Goal: Find contact information: Find contact information

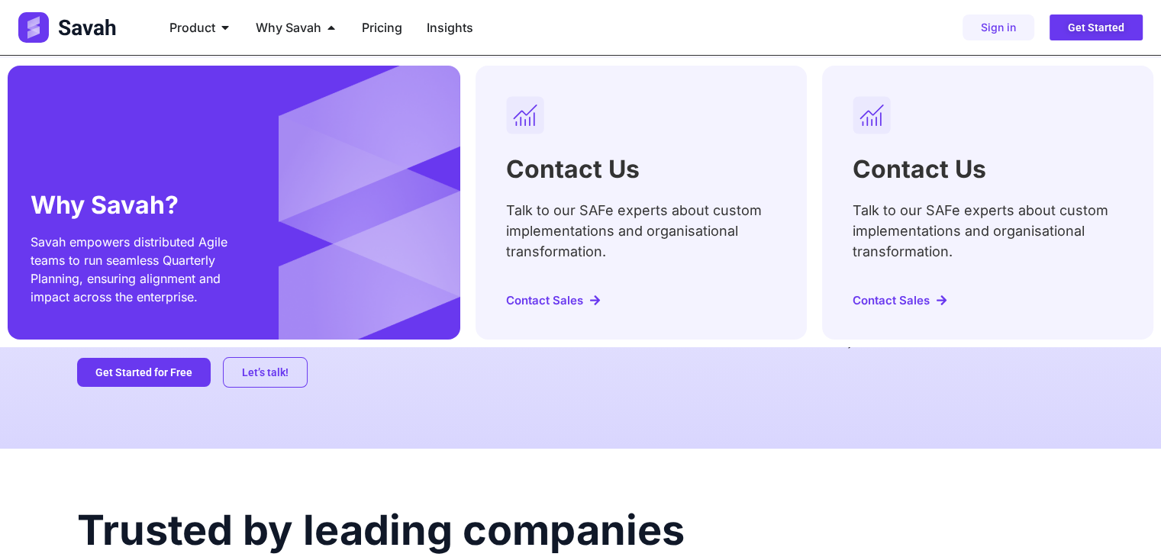
click at [98, 282] on span "Savah empowers distributed Agile teams to run seamless Quarterly Planning, ensu…" at bounding box center [129, 269] width 197 height 70
click at [152, 288] on p "Savah empowers distributed Agile teams to run seamless Quarterly Planning, ensu…" at bounding box center [130, 269] width 198 height 73
click at [562, 305] on span "Contact Sales" at bounding box center [544, 300] width 77 height 11
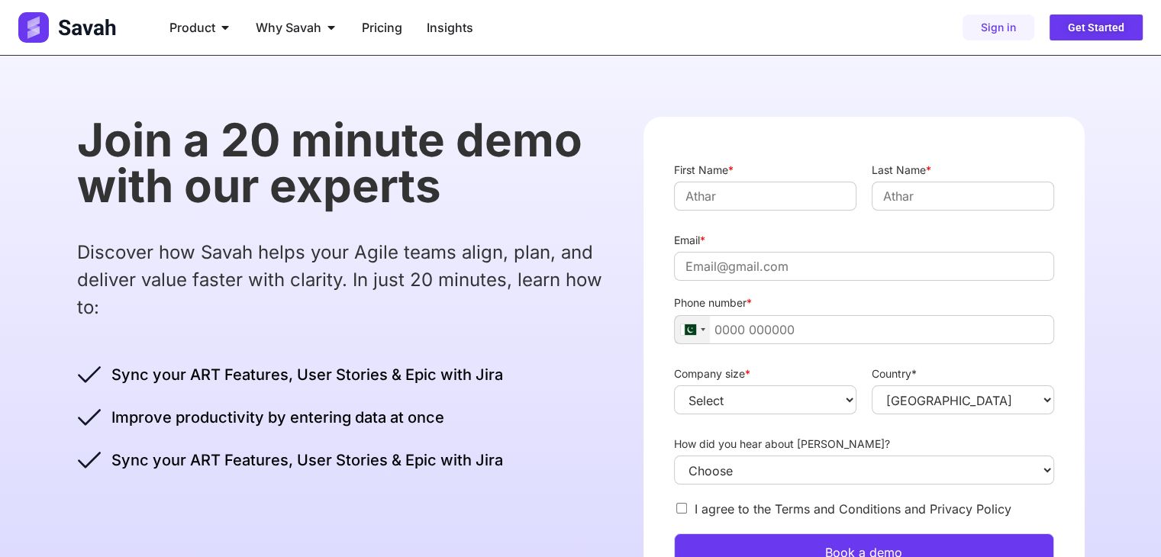
click at [691, 339] on div at bounding box center [692, 329] width 35 height 27
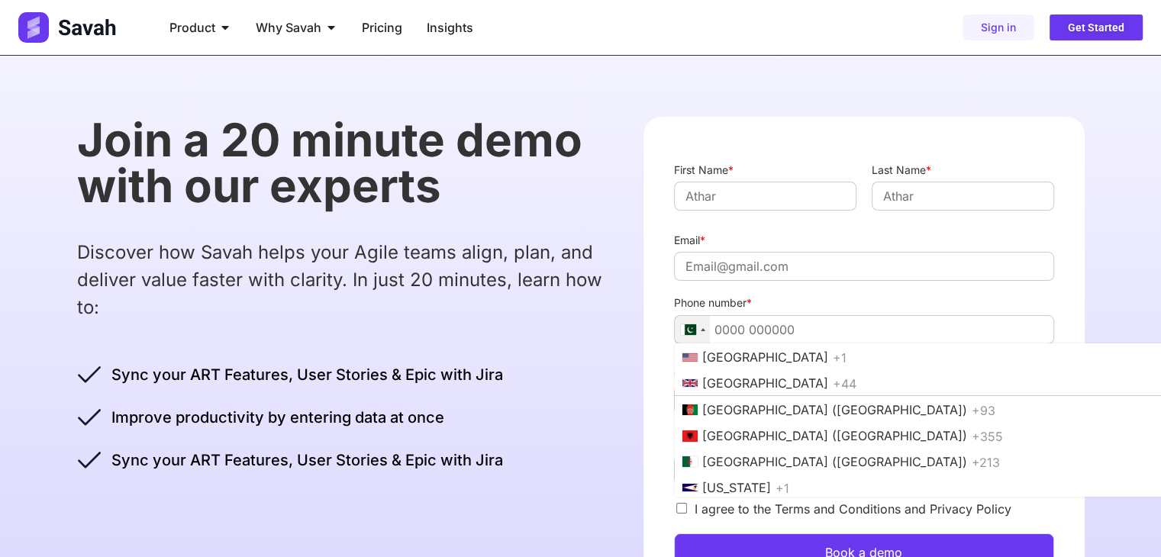
scroll to position [4244, 0]
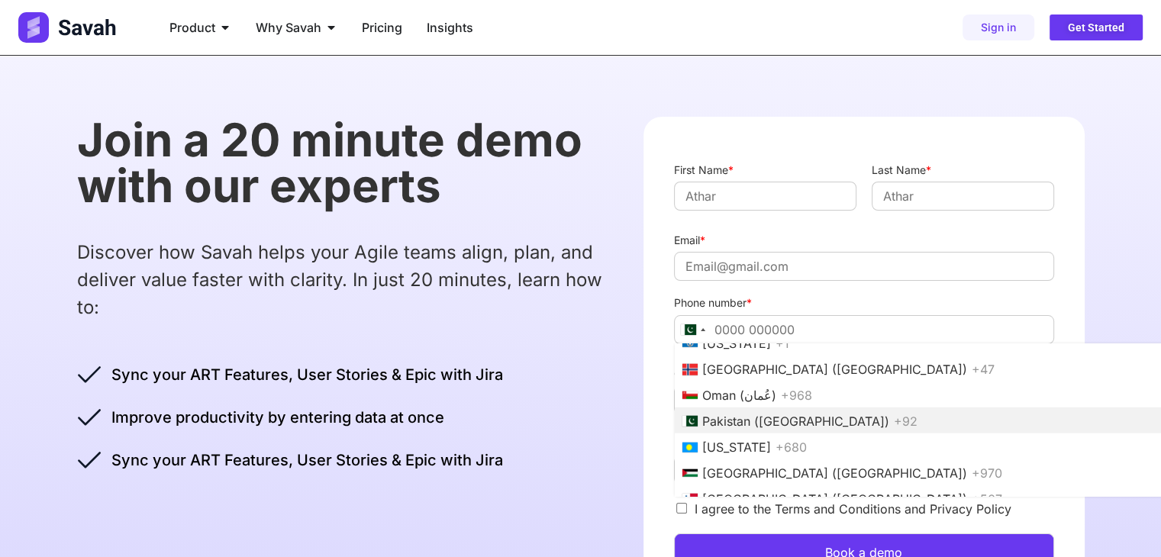
click at [571, 343] on div "Join a 20 minute demo with our experts Discover how Savah helps your Agile team…" at bounding box center [345, 295] width 536 height 356
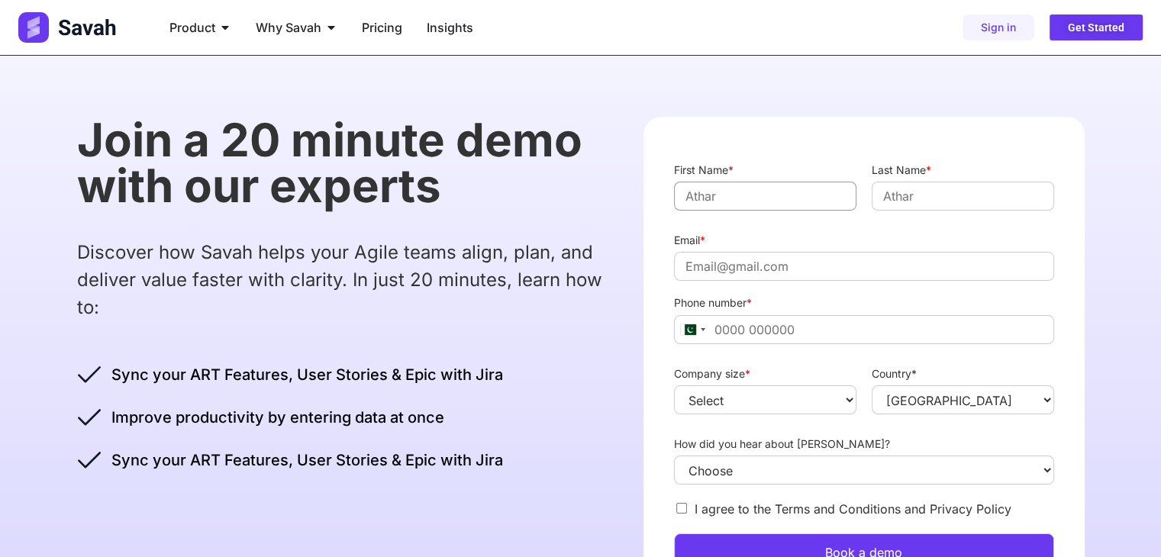
click at [677, 189] on input "First Name *" at bounding box center [765, 196] width 182 height 29
click at [925, 198] on input "Last Name *" at bounding box center [963, 196] width 182 height 29
click at [723, 273] on input "Email *" at bounding box center [863, 266] width 379 height 29
click at [693, 406] on select "Select 1-500 500-1000 1000+" at bounding box center [765, 399] width 182 height 29
click at [704, 401] on select "Select 1-500 500-1000 1000+" at bounding box center [765, 399] width 182 height 29
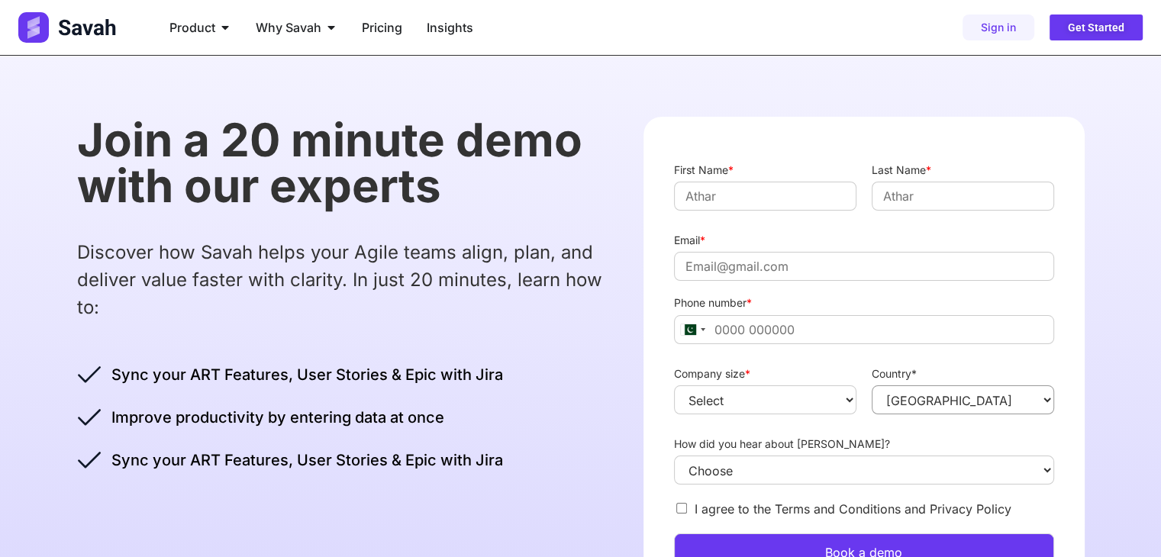
click at [947, 394] on select "Afghanistan Albania Algeria American Samoa Andorra Angola Anguilla Antarctica A…" at bounding box center [963, 399] width 182 height 29
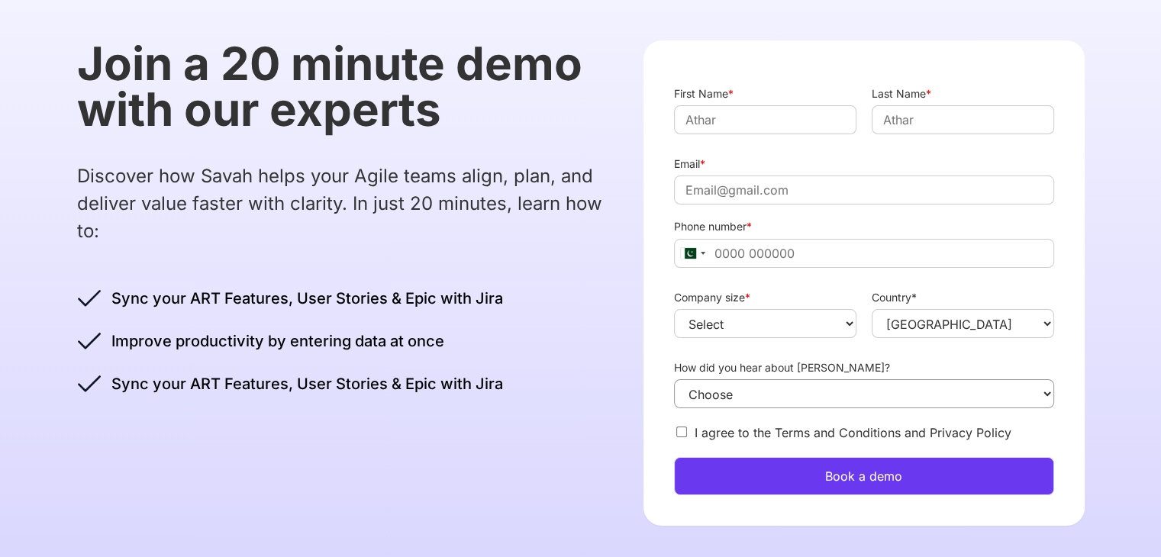
click at [765, 405] on select "Choose Linkedin Facebook Instagarm" at bounding box center [863, 393] width 379 height 29
click at [466, 392] on span "Sync your ART Features, User Stories & Epic with Jira" at bounding box center [305, 383] width 395 height 23
click at [772, 317] on select "Select 1-500 500-1000 1000+" at bounding box center [765, 323] width 182 height 29
click at [581, 353] on div "Join a 20 minute demo with our experts Discover how Savah helps your Agile team…" at bounding box center [345, 218] width 536 height 356
click at [733, 317] on select "Select 1-500 500-1000 1000+" at bounding box center [765, 323] width 182 height 29
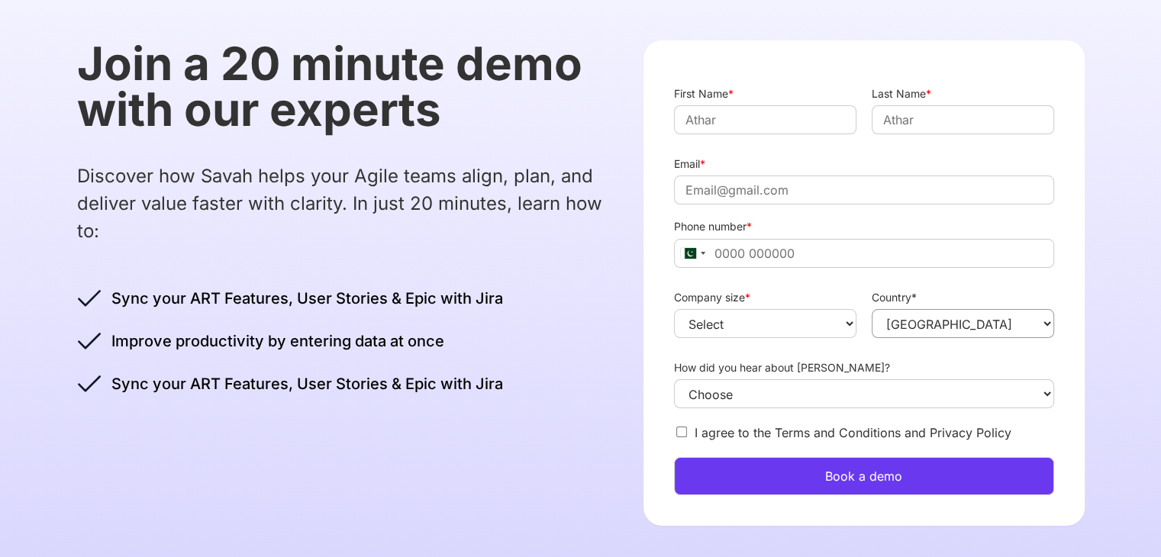
click at [930, 328] on select "Afghanistan Albania Algeria American Samoa Andorra Angola Anguilla Antarctica A…" at bounding box center [963, 323] width 182 height 29
click at [779, 335] on select "Select 1-500 500-1000 1000+" at bounding box center [765, 323] width 182 height 29
click at [559, 312] on div "Join a 20 minute demo with our experts Discover how Savah helps your Agile team…" at bounding box center [345, 218] width 536 height 356
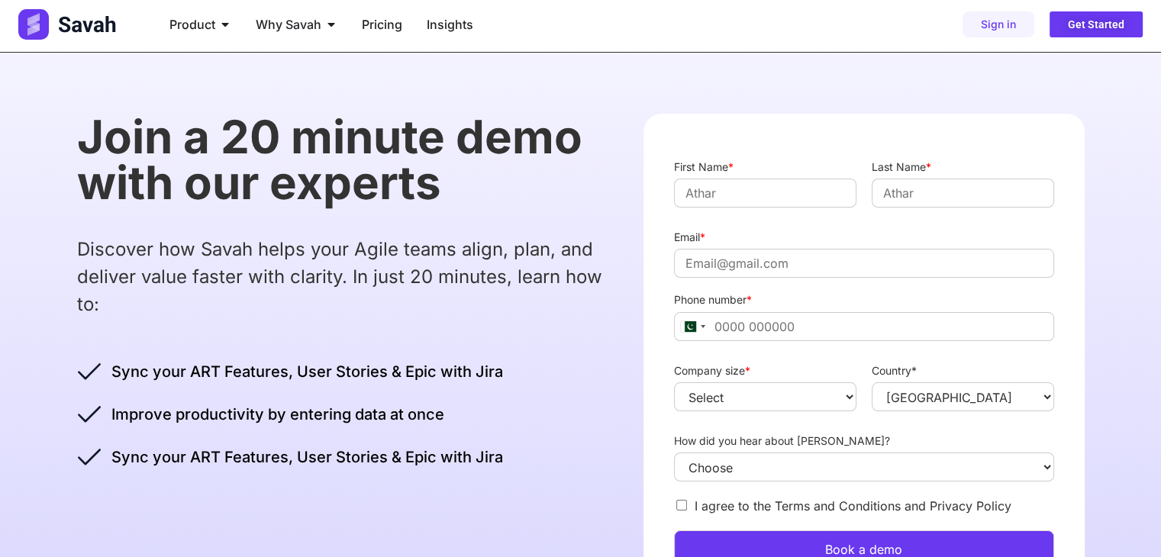
scroll to position [0, 0]
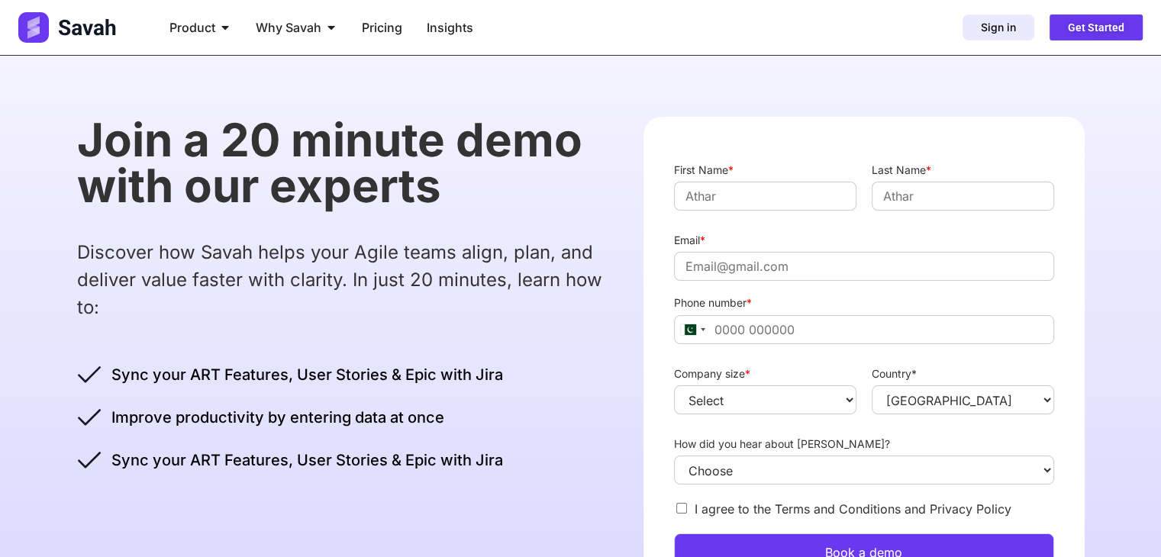
click at [1011, 30] on span "Sign in" at bounding box center [998, 27] width 35 height 11
click at [1118, 15] on link "Get Started" at bounding box center [1095, 27] width 93 height 26
click at [76, 28] on img at bounding box center [68, 27] width 101 height 31
